Goal: Information Seeking & Learning: Learn about a topic

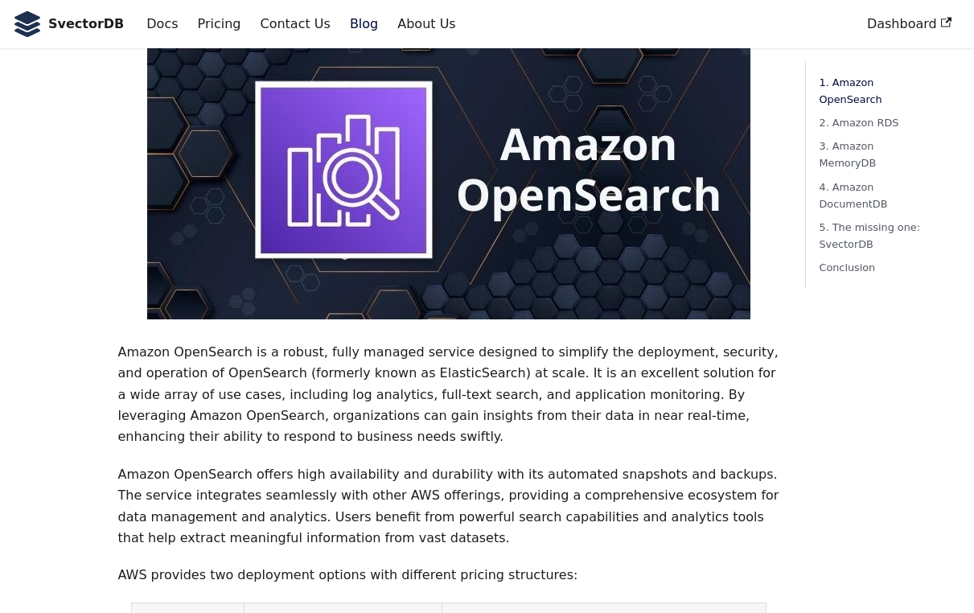
scroll to position [472, 0]
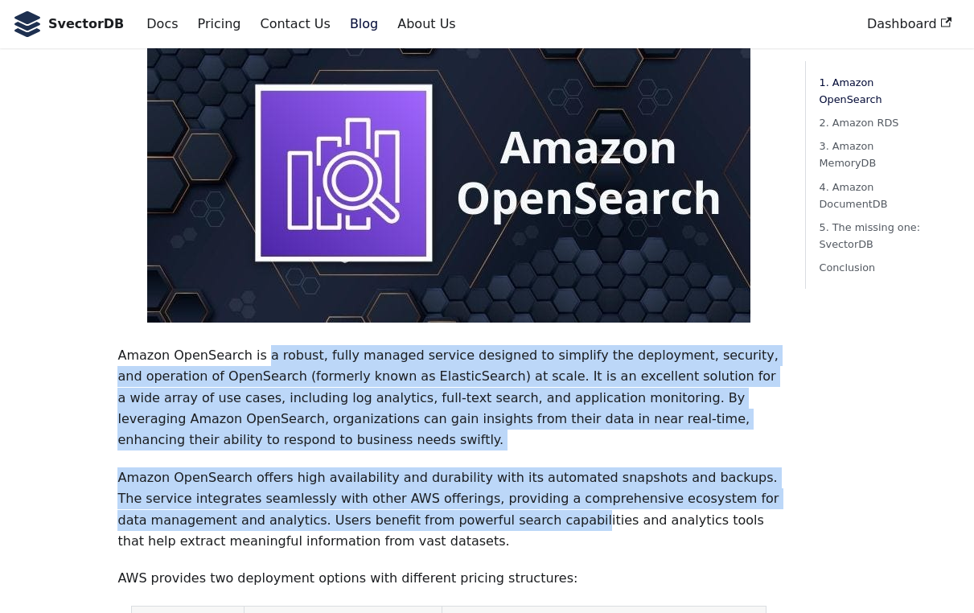
drag, startPoint x: 258, startPoint y: 285, endPoint x: 533, endPoint y: 449, distance: 319.8
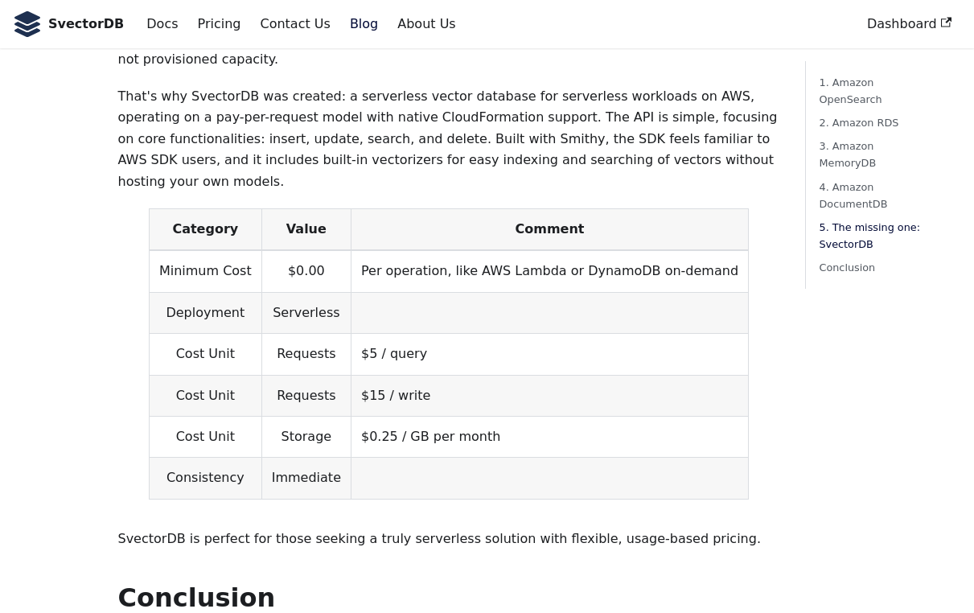
scroll to position [4838, 0]
